Goal: Information Seeking & Learning: Check status

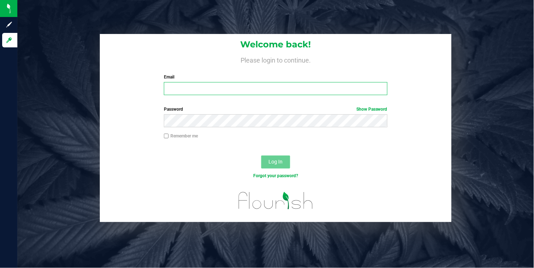
type input "[EMAIL_ADDRESS][DOMAIN_NAME]"
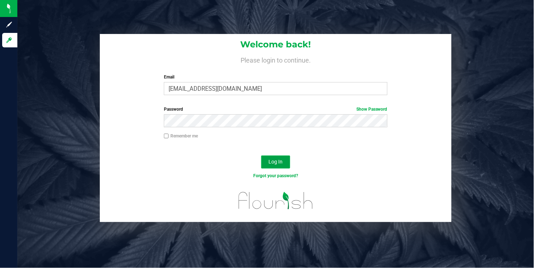
click at [275, 161] on span "Log In" at bounding box center [276, 162] width 14 height 6
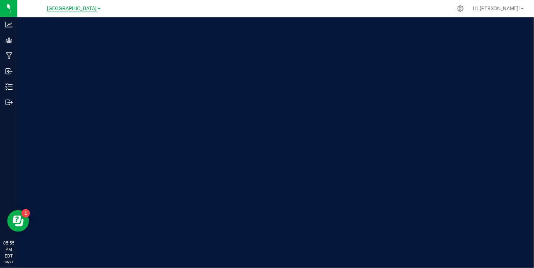
click at [97, 9] on span "[GEOGRAPHIC_DATA]" at bounding box center [72, 8] width 50 height 7
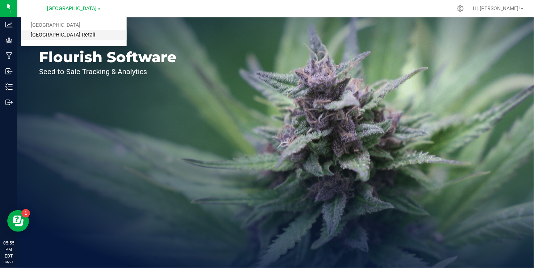
click at [71, 33] on link "[GEOGRAPHIC_DATA] Retail" at bounding box center [74, 35] width 106 height 10
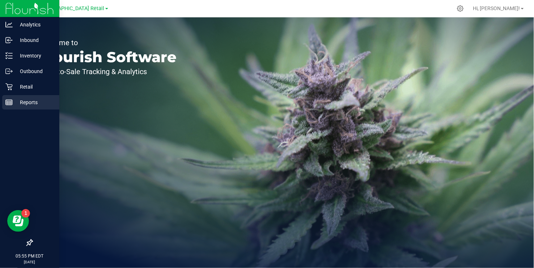
click at [10, 101] on icon at bounding box center [8, 102] width 7 height 7
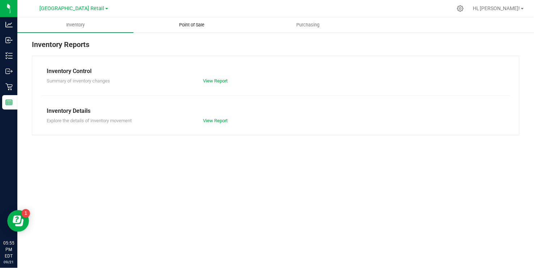
click at [187, 22] on span "Point of Sale" at bounding box center [191, 25] width 45 height 7
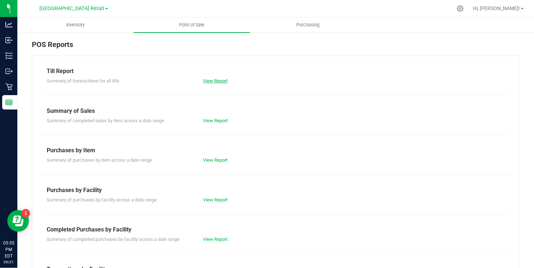
click at [216, 82] on link "View Report" at bounding box center [215, 80] width 25 height 5
